Goal: Information Seeking & Learning: Learn about a topic

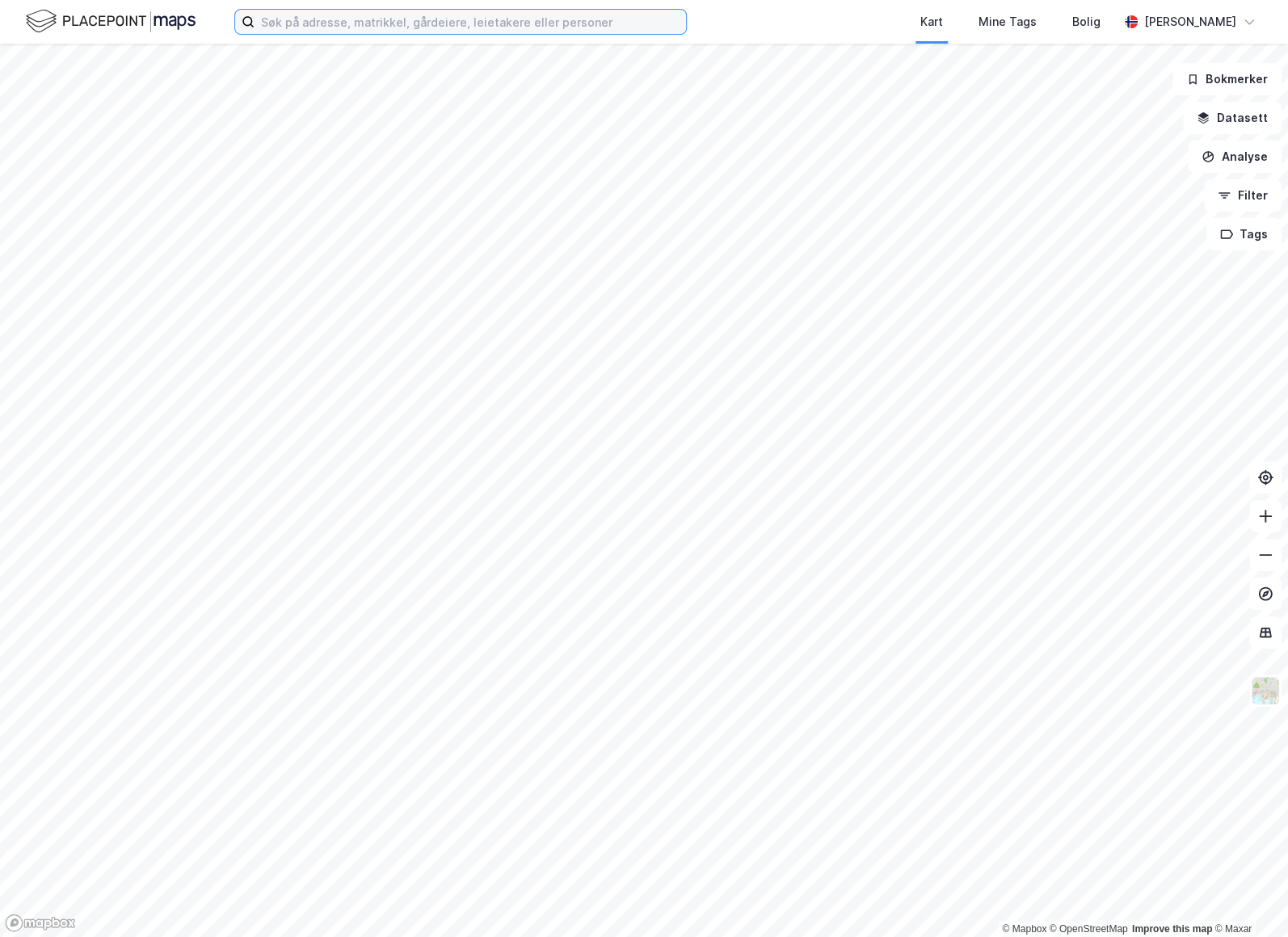
click at [356, 24] on input at bounding box center [470, 22] width 431 height 24
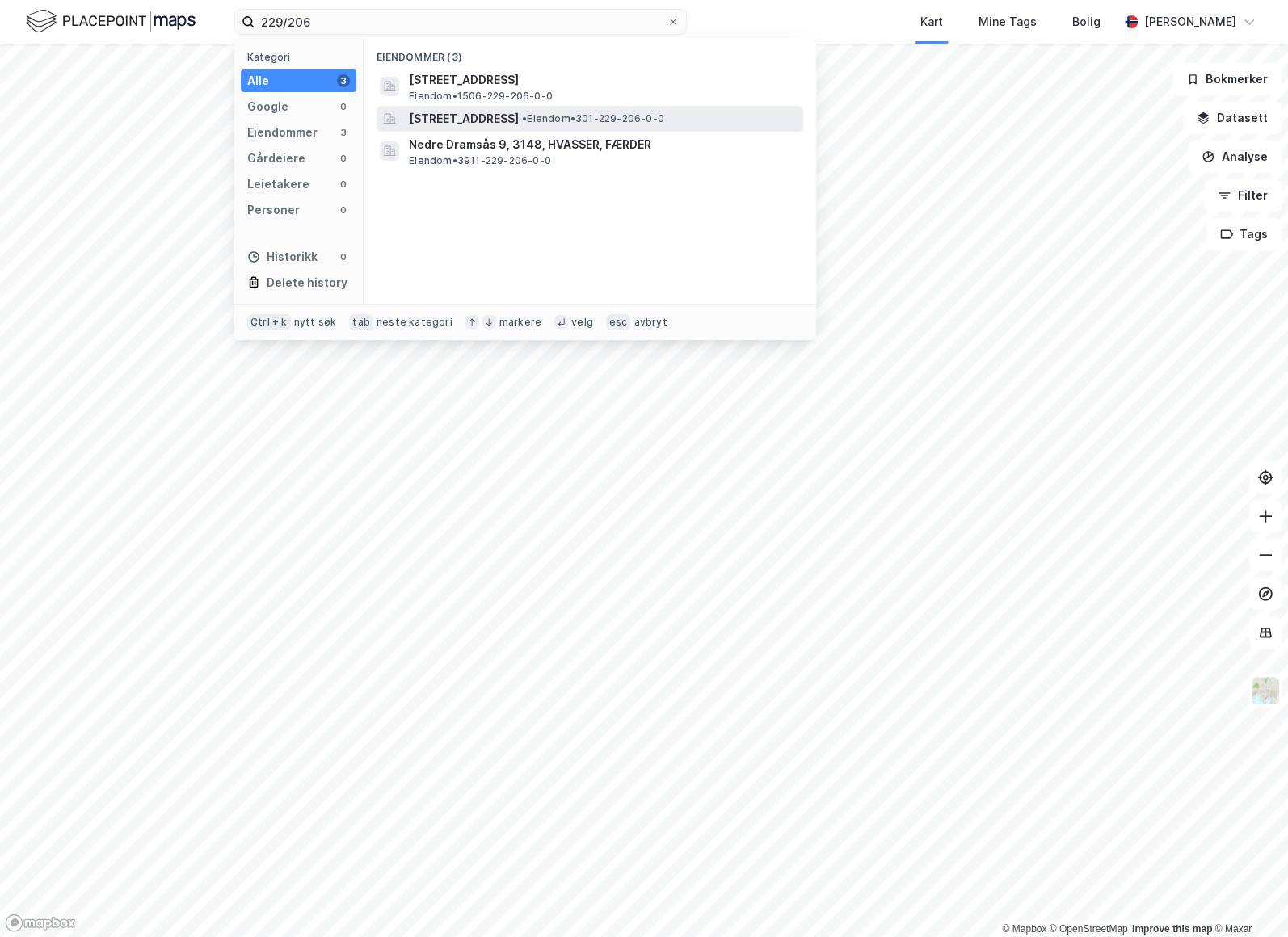
click at [518, 114] on span "[STREET_ADDRESS]" at bounding box center [464, 118] width 110 height 19
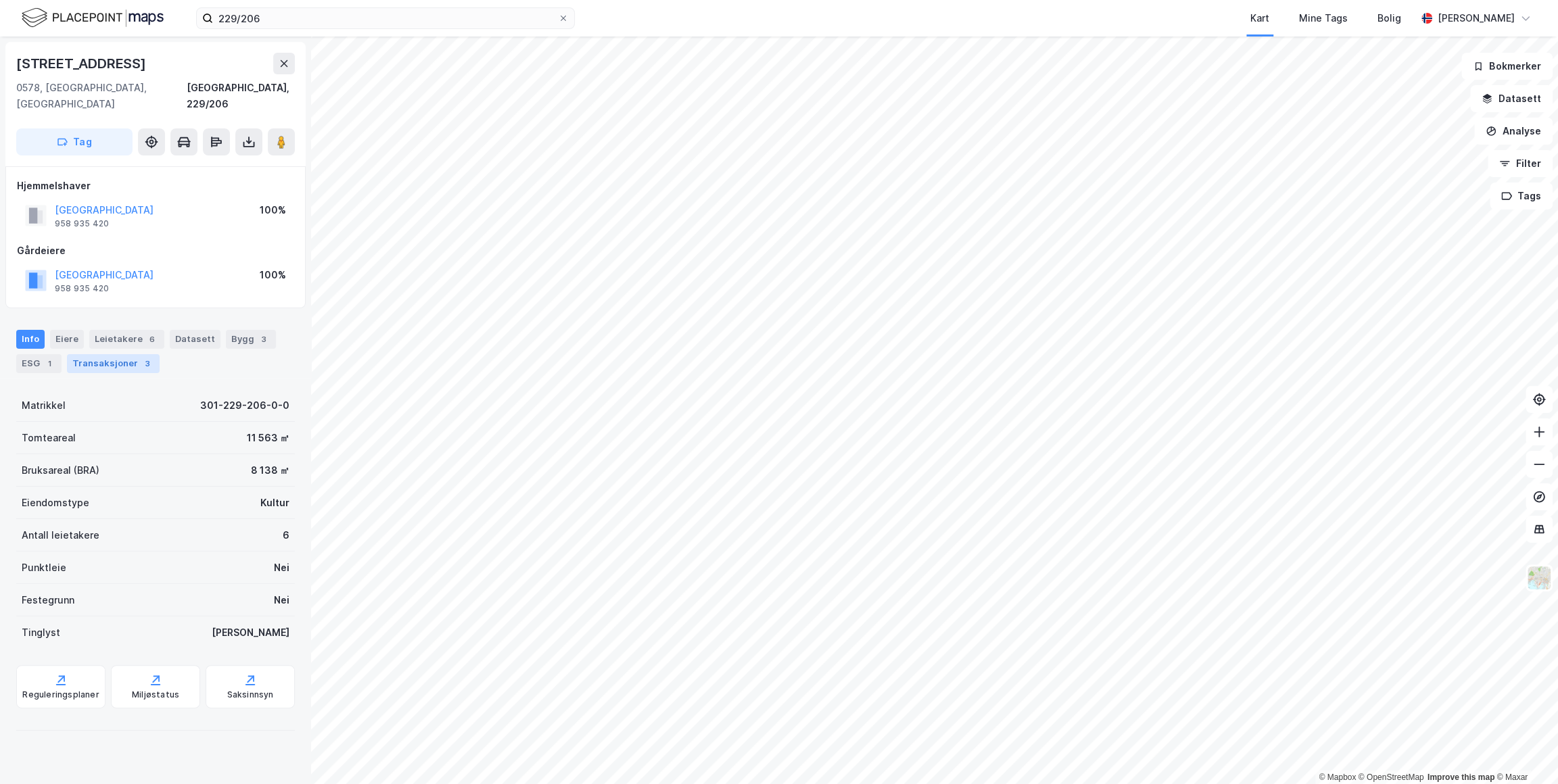
click at [89, 358] on div "Info Eiere Leietakere 6 Datasett Bygg 3 ESG 1 Transaksjoner 3 Matrikkel 301-229…" at bounding box center [155, 524] width 278 height 422
click at [92, 354] on div "Transaksjoner 3" at bounding box center [113, 363] width 93 height 19
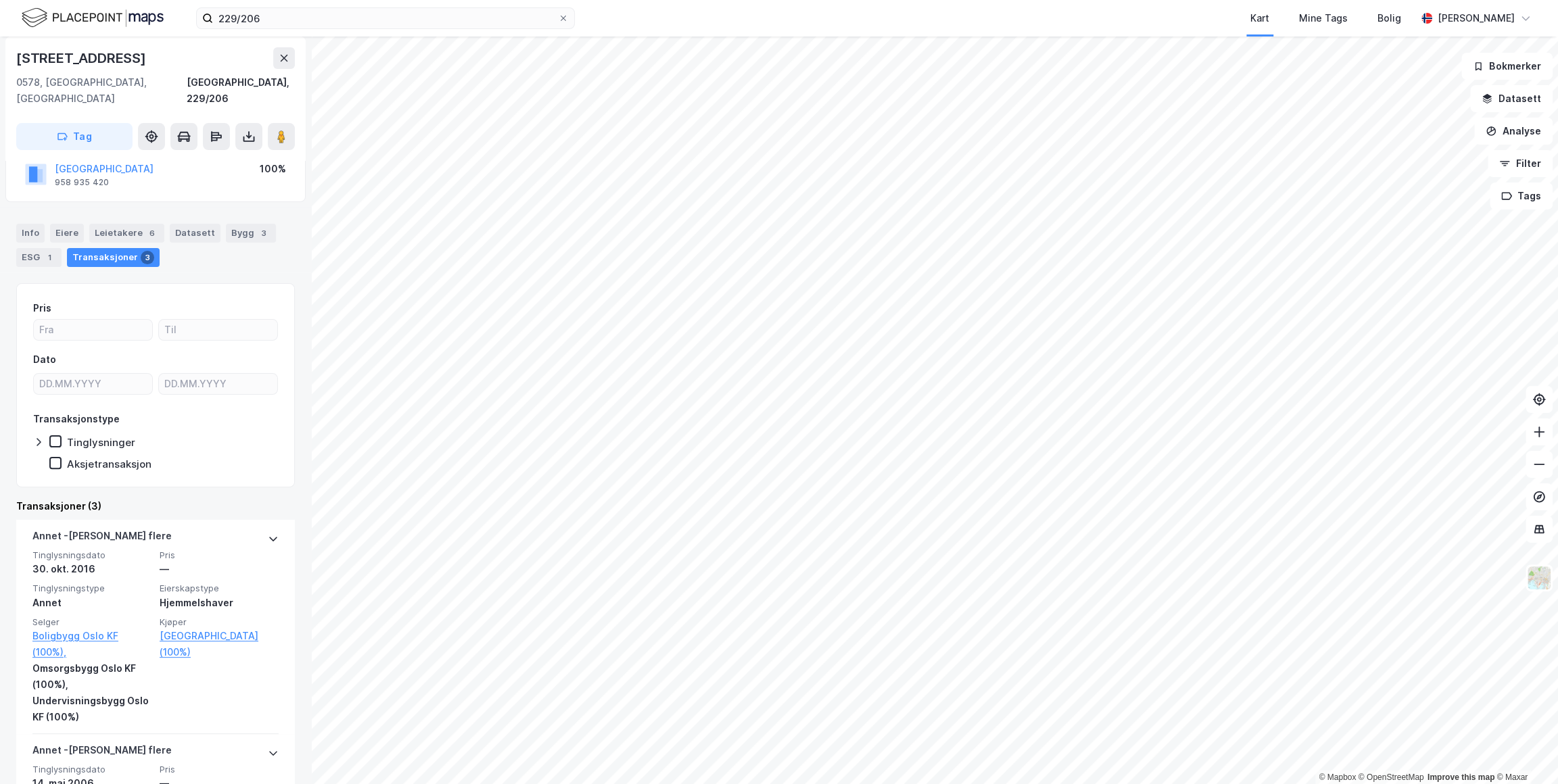
scroll to position [92, 0]
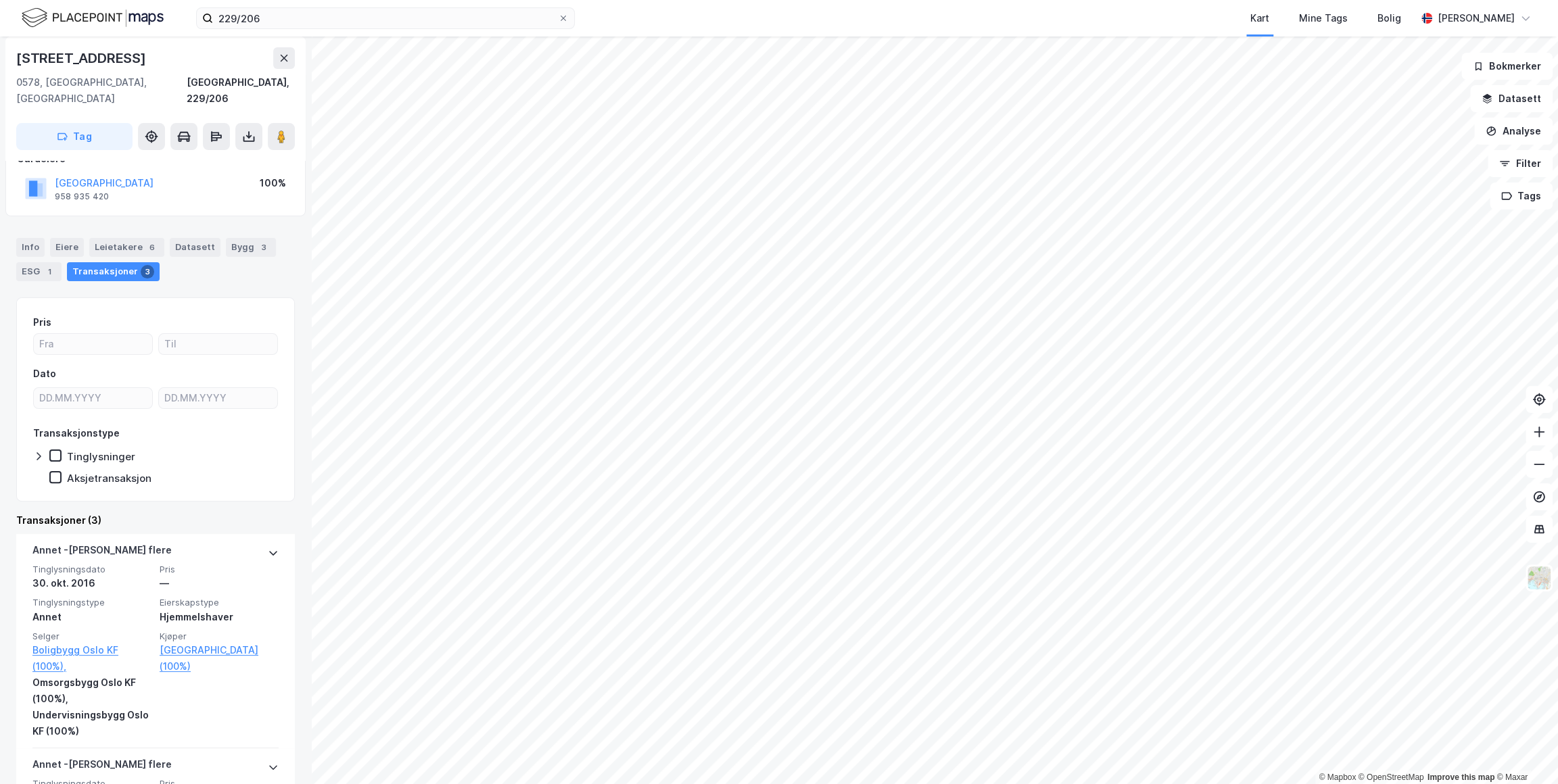
click at [238, 238] on div "Bygg 3" at bounding box center [251, 247] width 50 height 19
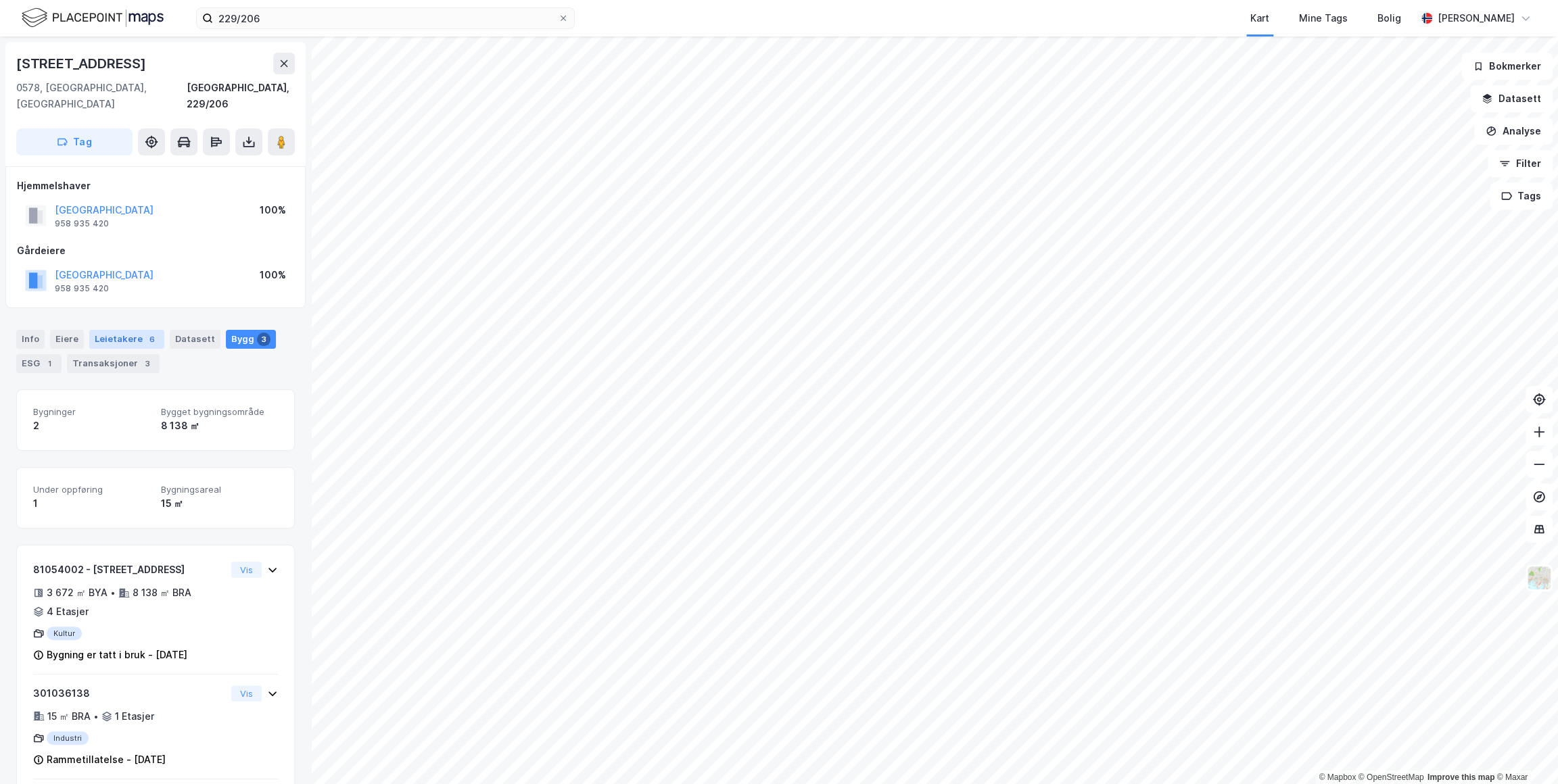
click at [123, 330] on div "Leietakere 6" at bounding box center [127, 339] width 75 height 19
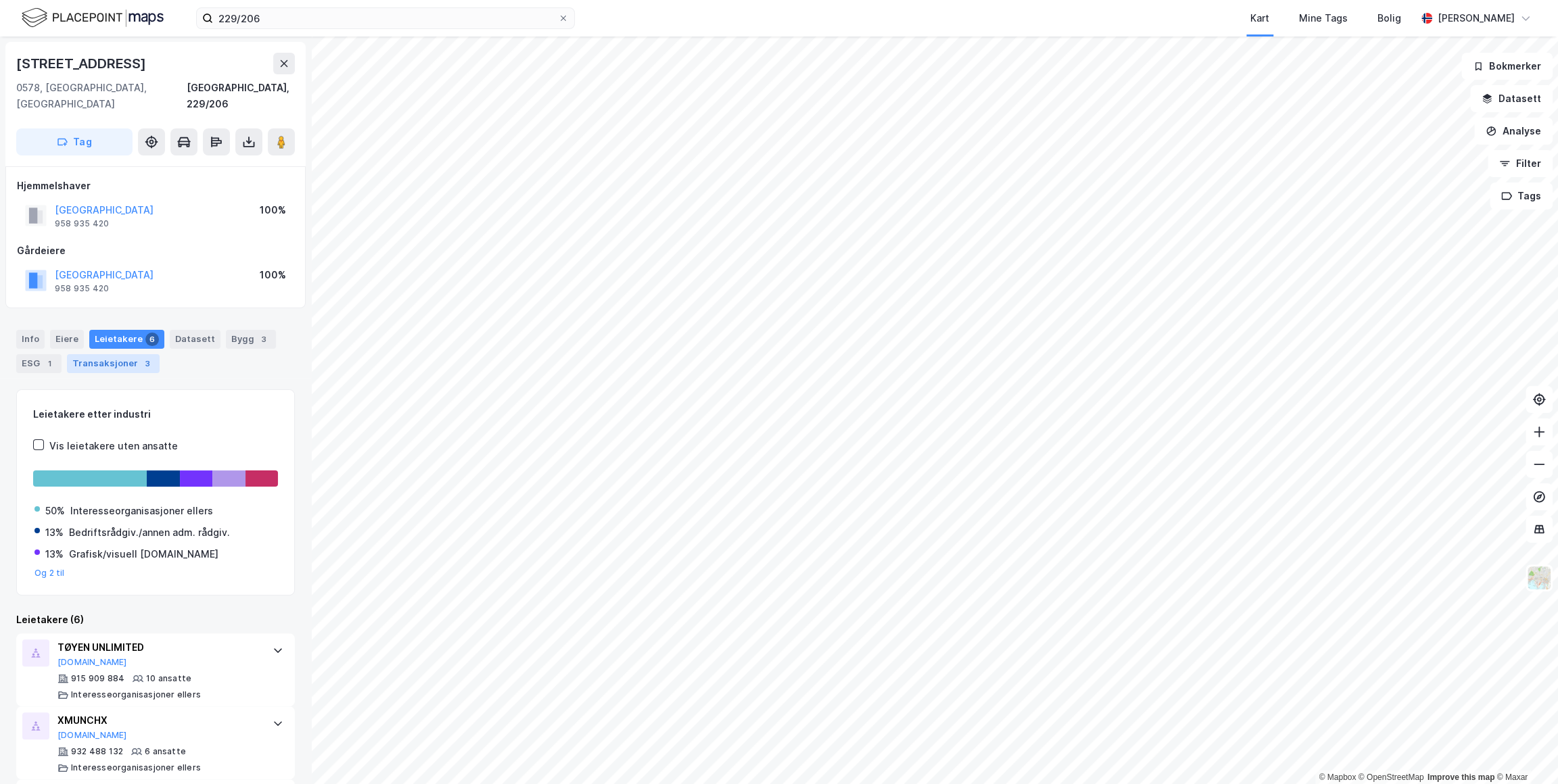
click at [123, 354] on div "Transaksjoner 3" at bounding box center [113, 363] width 93 height 19
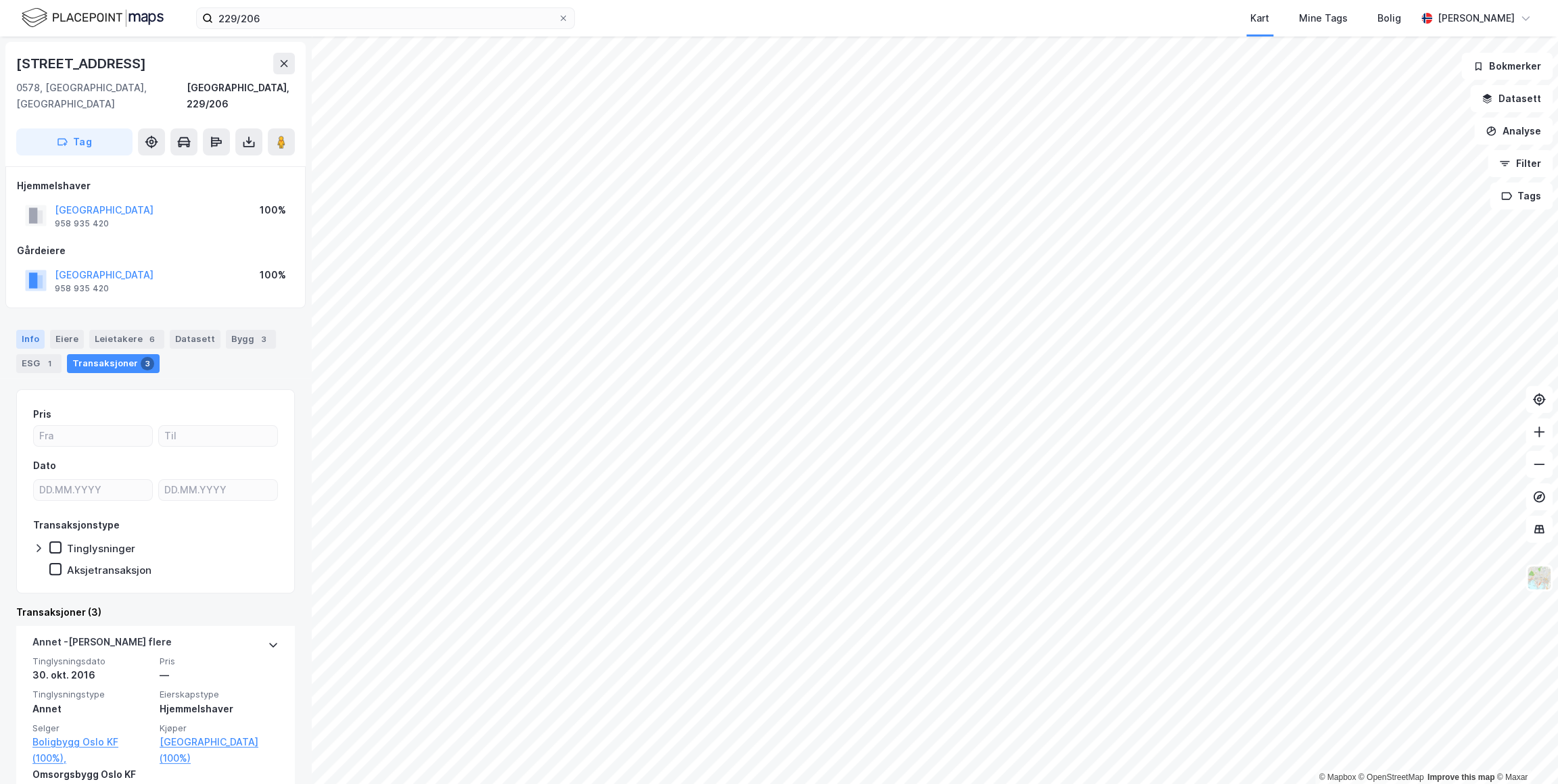
click at [22, 330] on div "Info" at bounding box center [30, 339] width 28 height 19
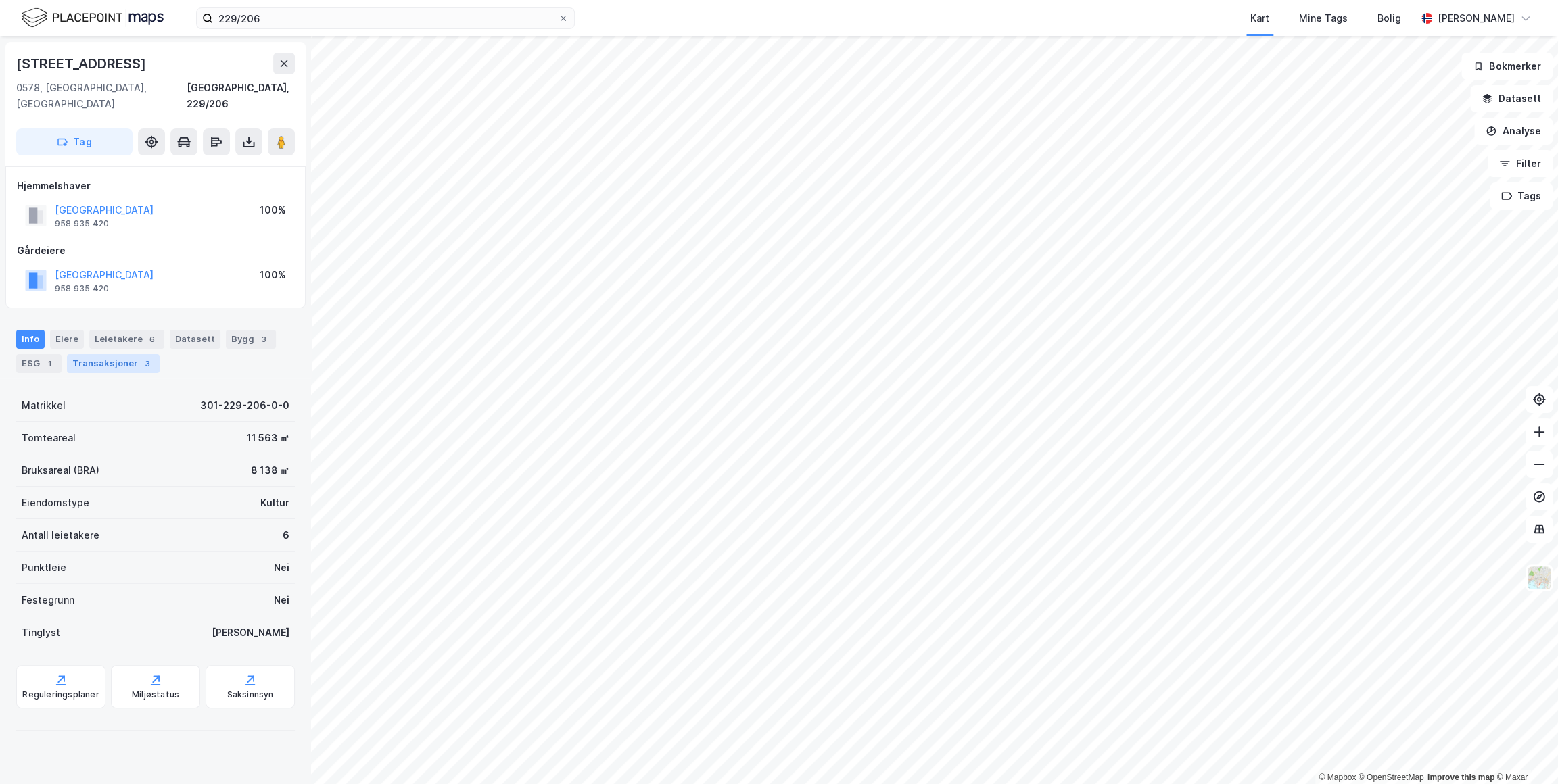
click at [107, 354] on div "Transaksjoner 3" at bounding box center [113, 363] width 93 height 19
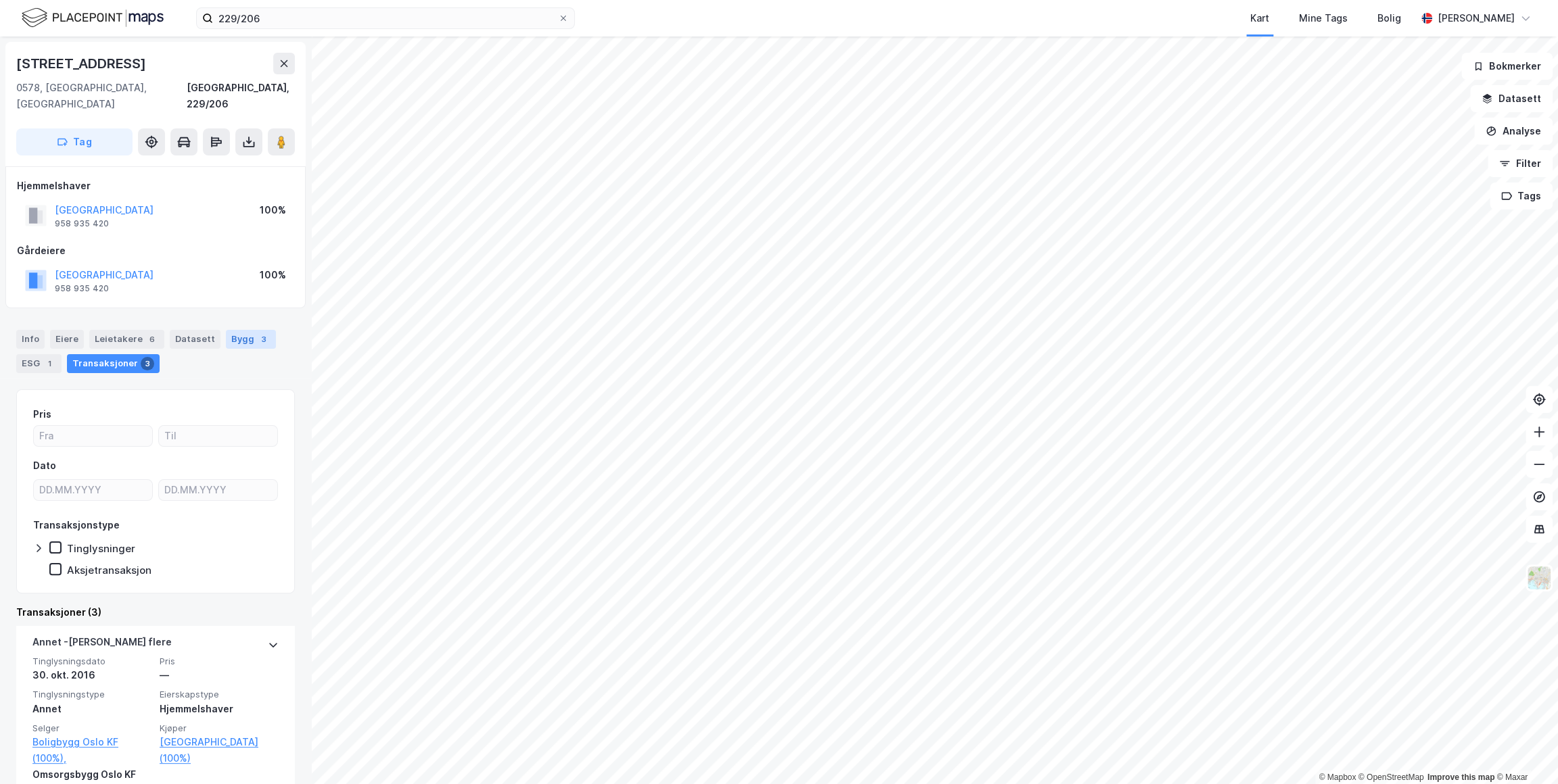
click at [259, 330] on div "Bygg 3" at bounding box center [251, 339] width 50 height 19
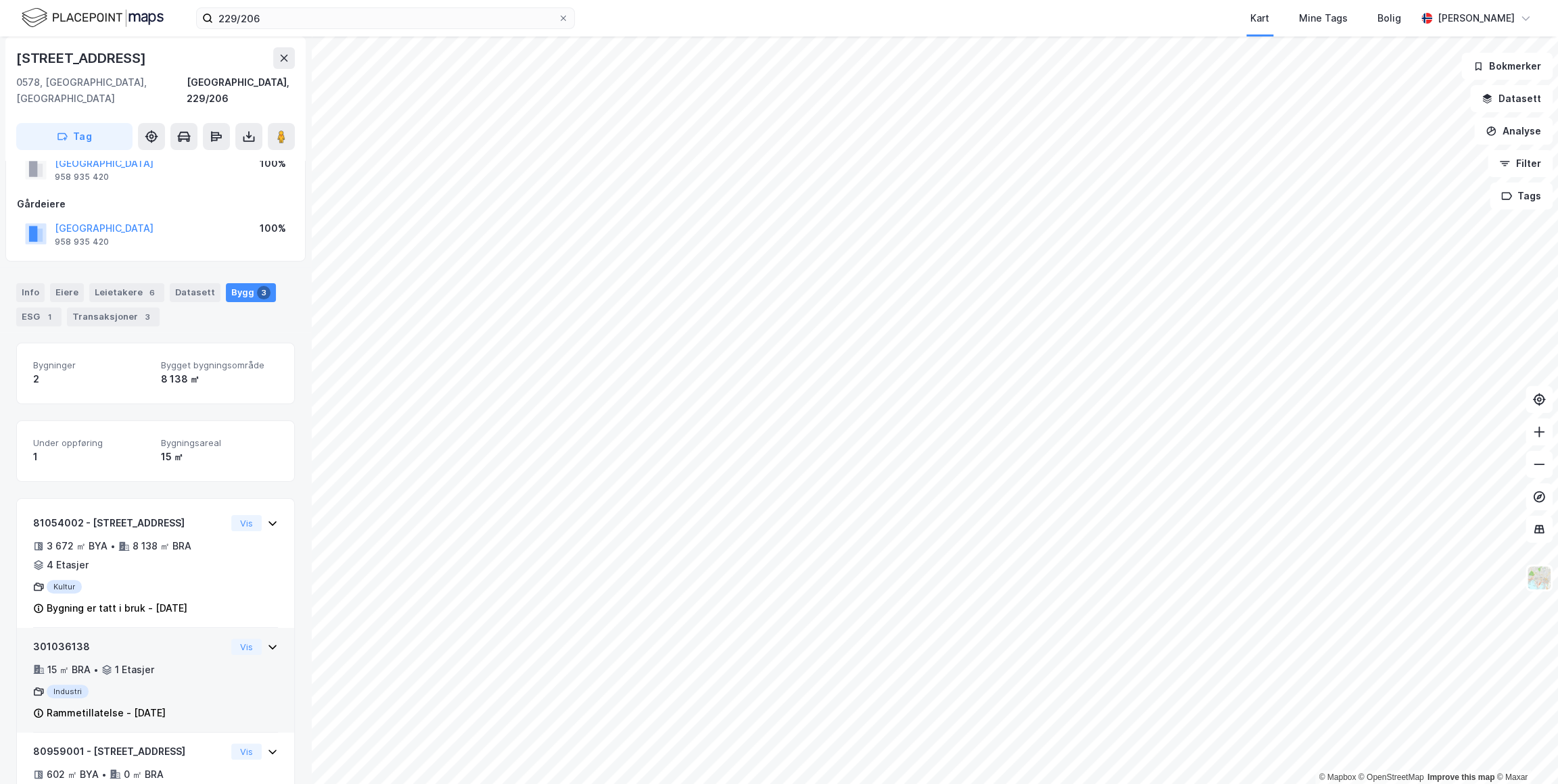
scroll to position [104, 0]
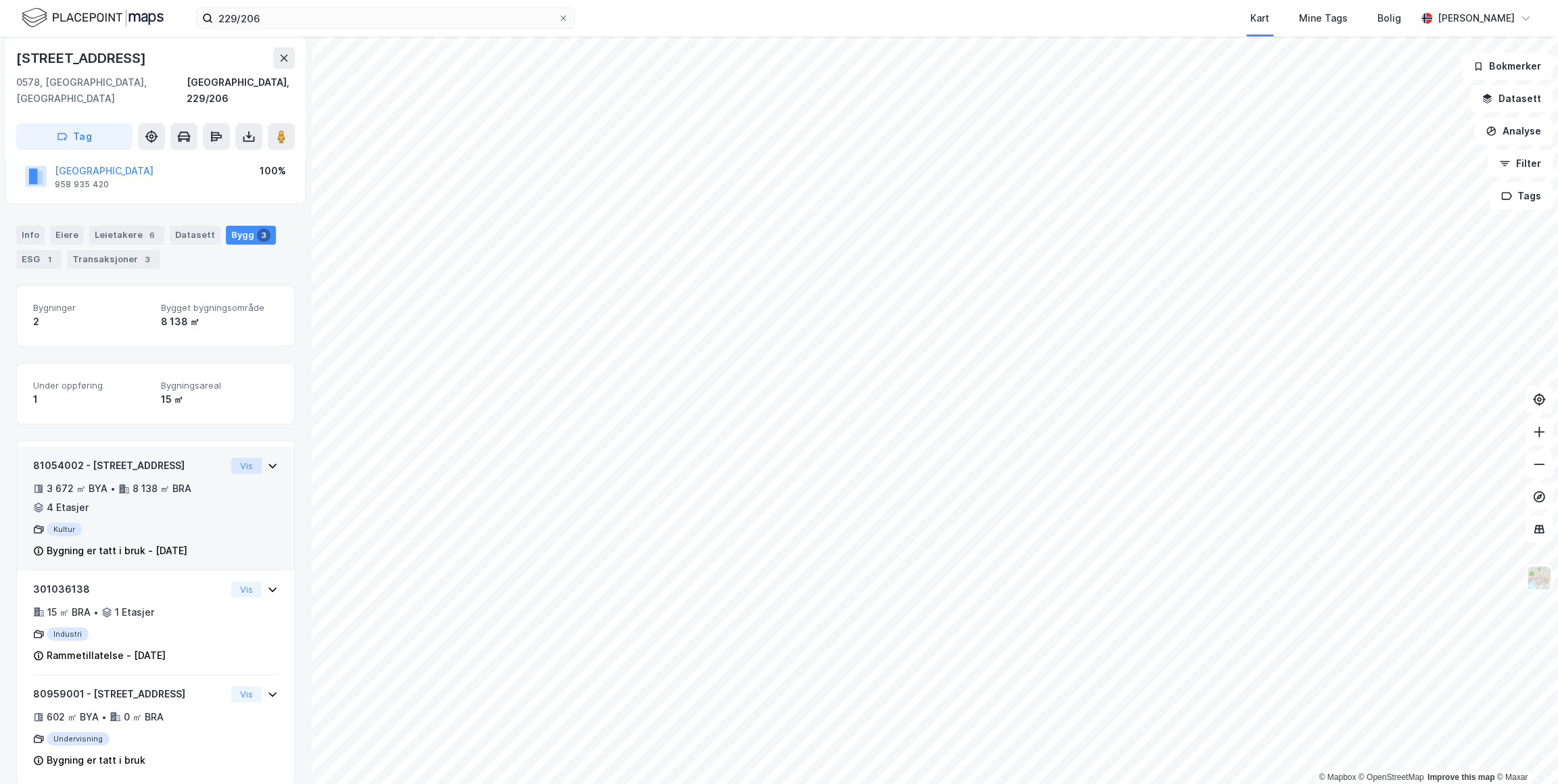
click at [242, 458] on button "Vis" at bounding box center [247, 465] width 31 height 16
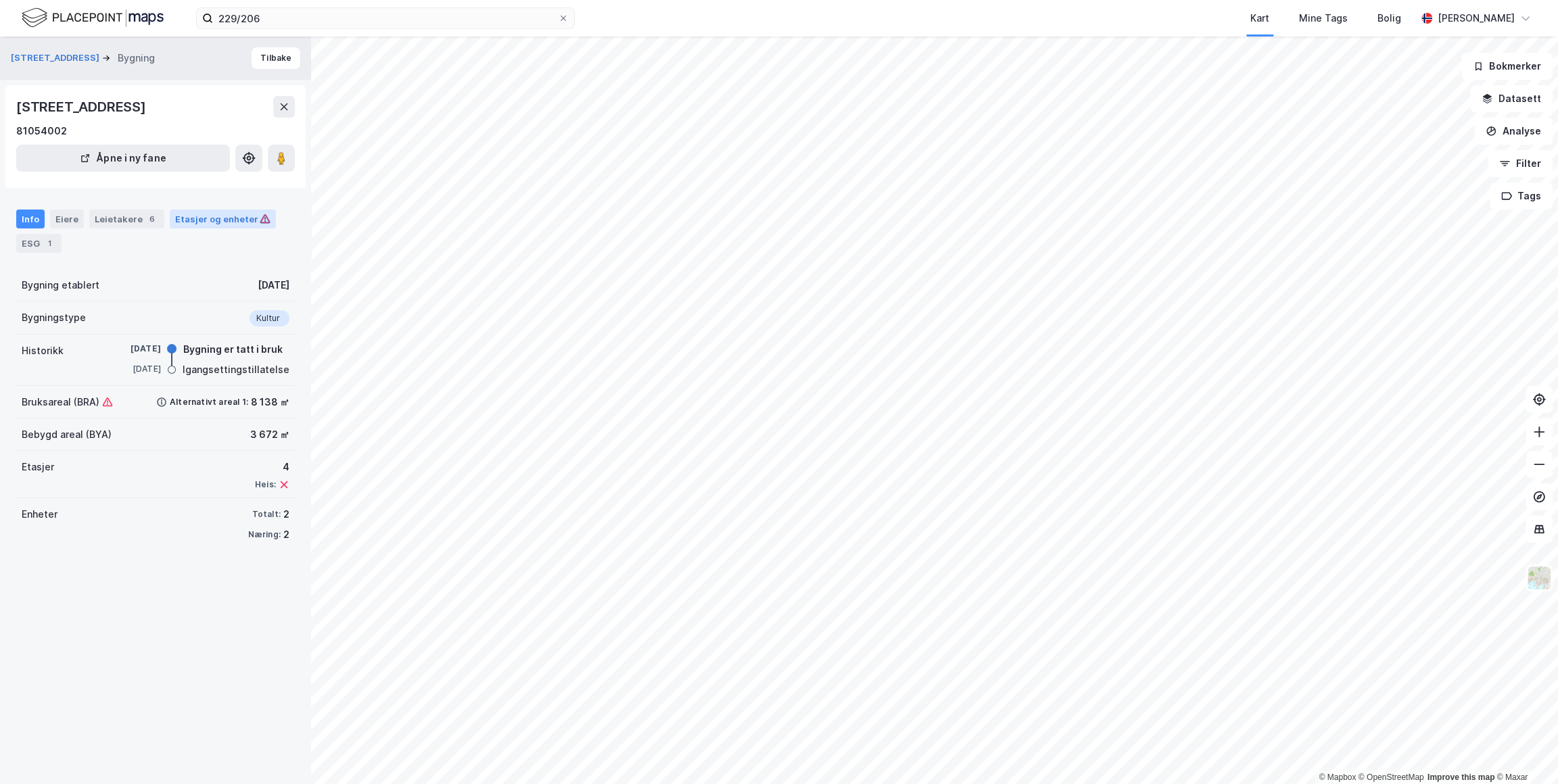
click at [182, 218] on div "Etasjer og enheter" at bounding box center [222, 219] width 95 height 12
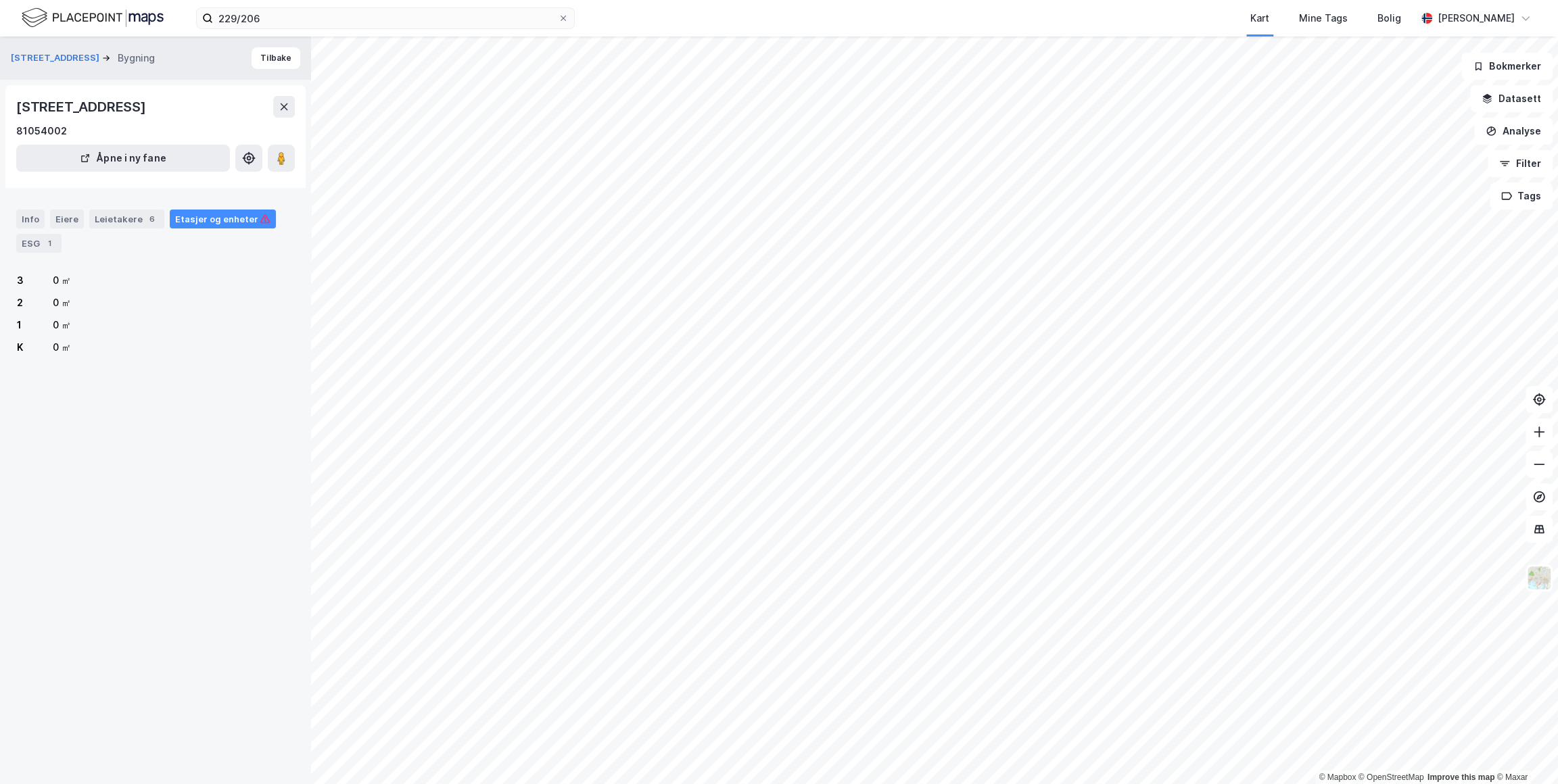
click at [44, 220] on div "Info Eiere Leietakere 6 Etasjer og enheter ESG 1" at bounding box center [155, 231] width 278 height 43
click at [32, 218] on div "Info" at bounding box center [30, 218] width 28 height 19
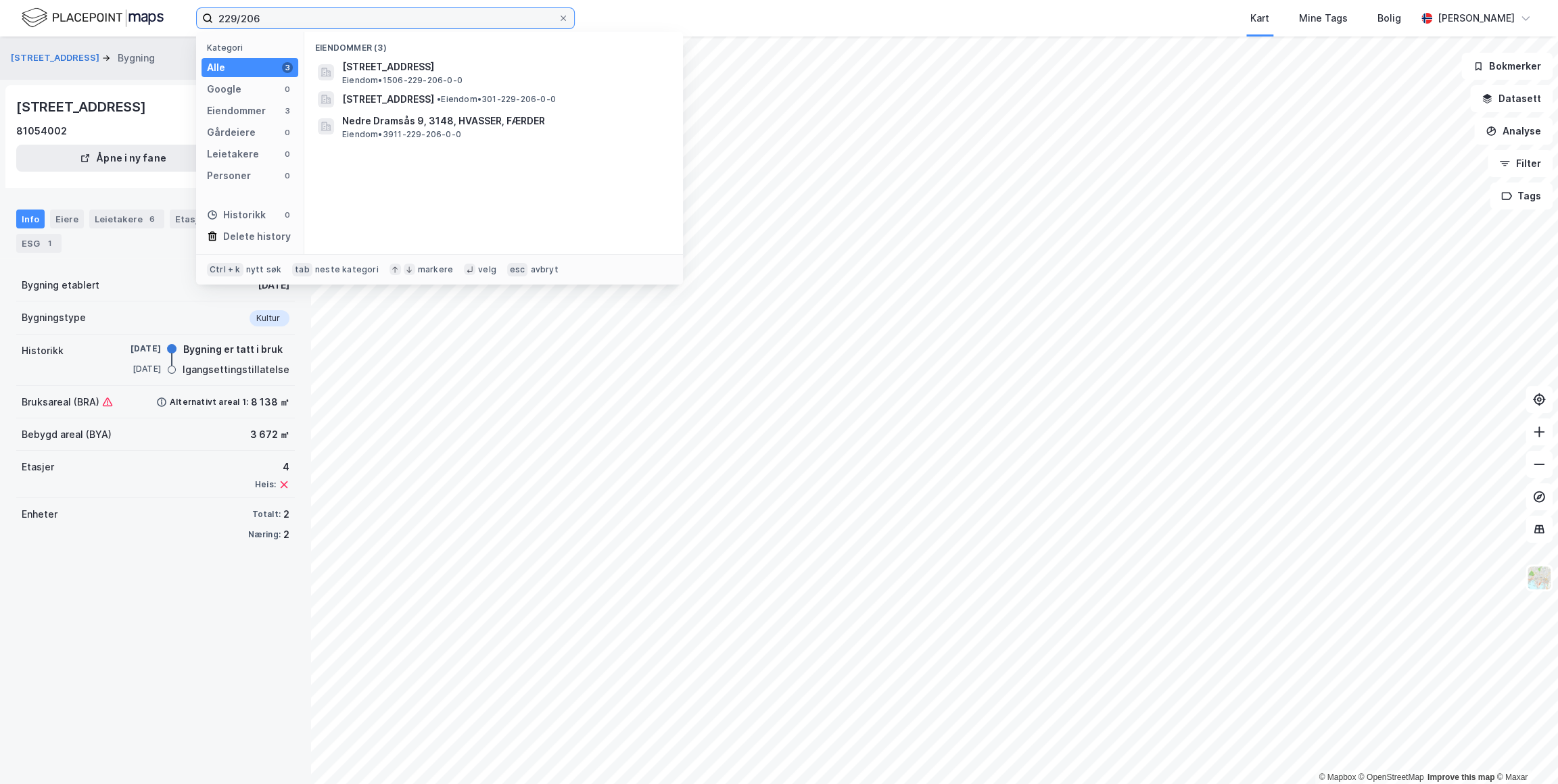
drag, startPoint x: 534, startPoint y: 15, endPoint x: 114, endPoint y: 28, distance: 420.2
click at [114, 28] on div "229/206 Kategori Alle 3 Google 0 Eiendommer 3 Gårdeiere 0 Leietakere 0 Personer…" at bounding box center [779, 18] width 1558 height 37
paste input "47/37"
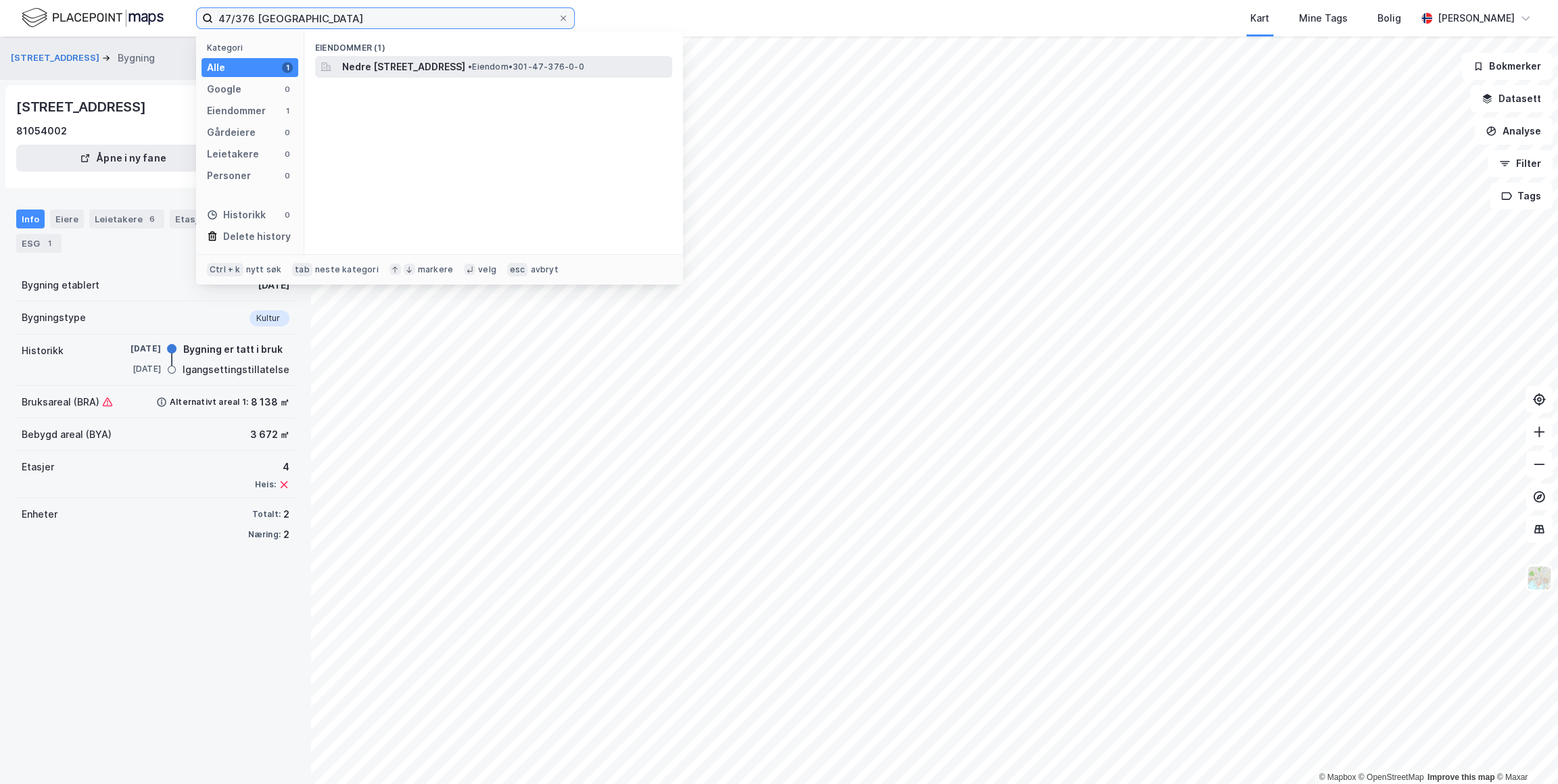
type input "47/376 [GEOGRAPHIC_DATA]"
click at [465, 67] on span "Nedre [STREET_ADDRESS]" at bounding box center [403, 67] width 123 height 16
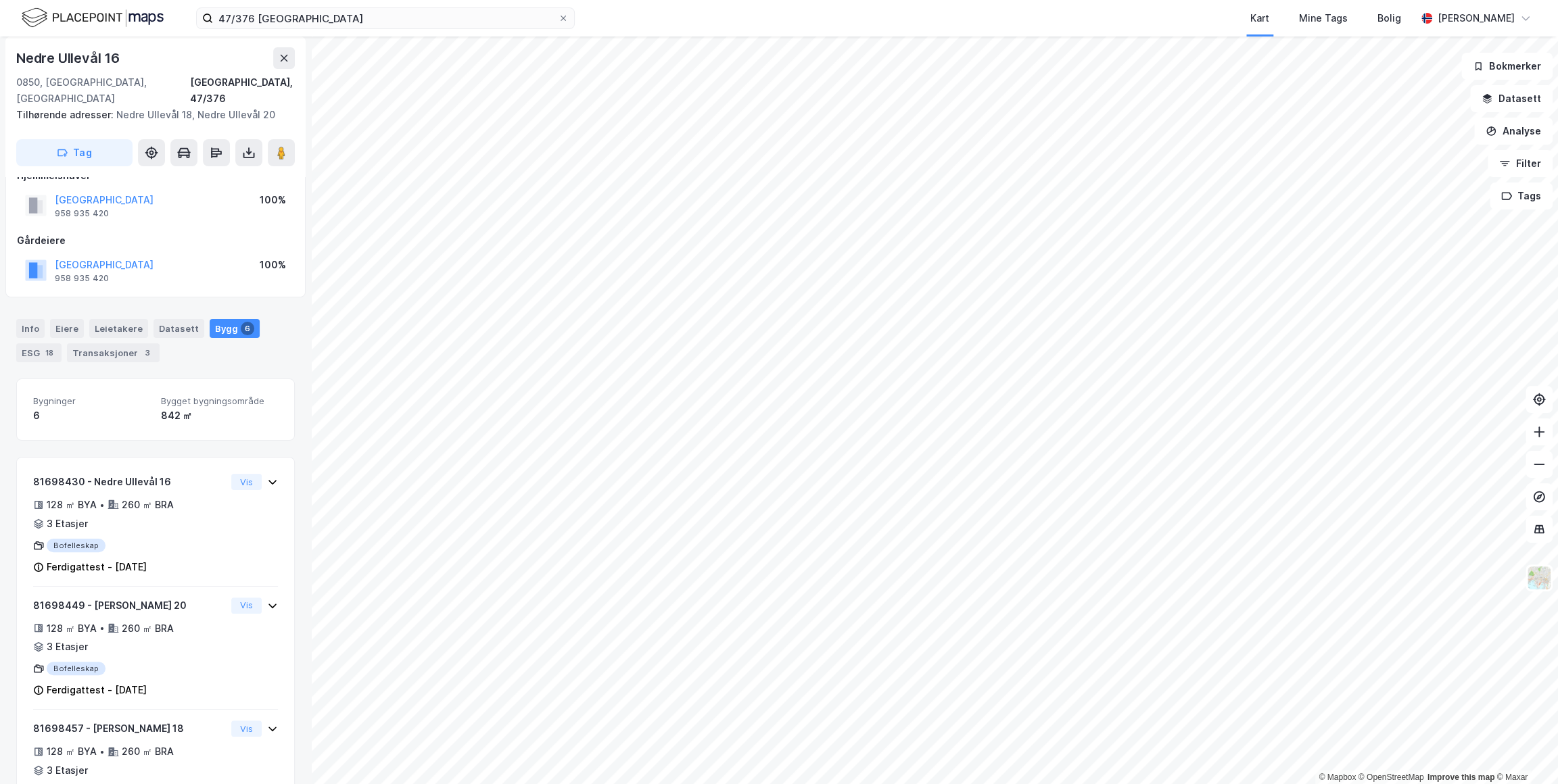
scroll to position [20, 0]
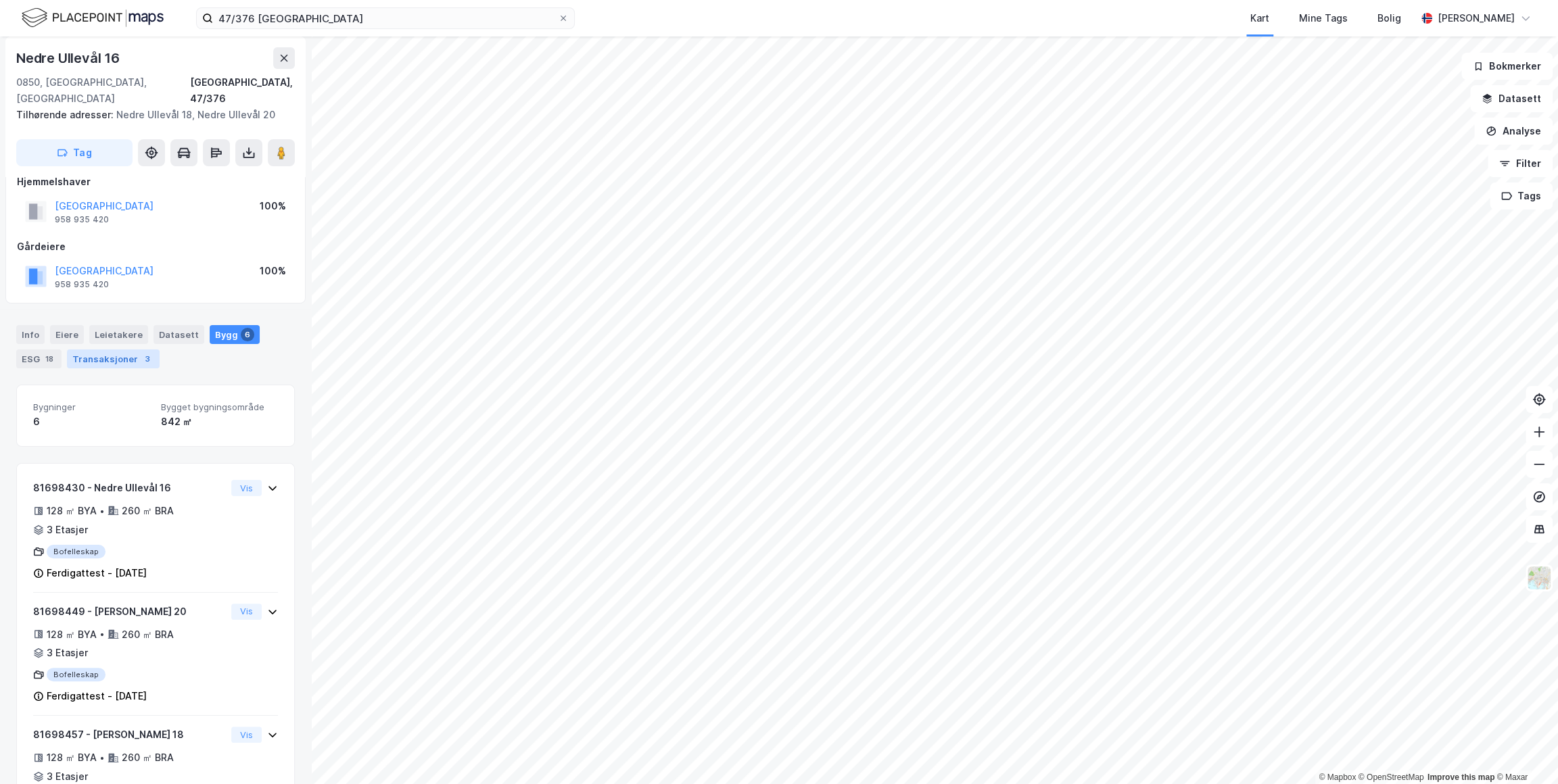
click at [113, 349] on div "Transaksjoner 3" at bounding box center [113, 359] width 93 height 19
